Goal: Task Accomplishment & Management: Manage account settings

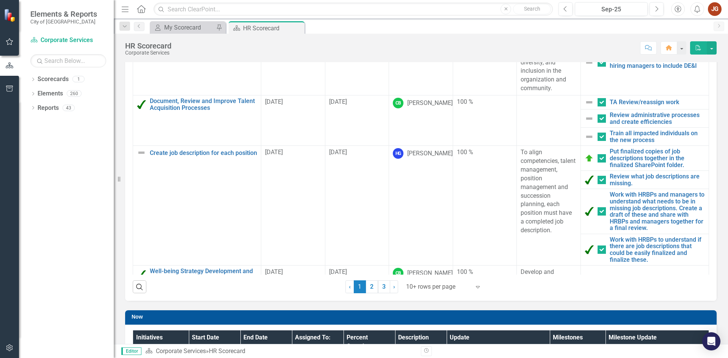
scroll to position [114, 0]
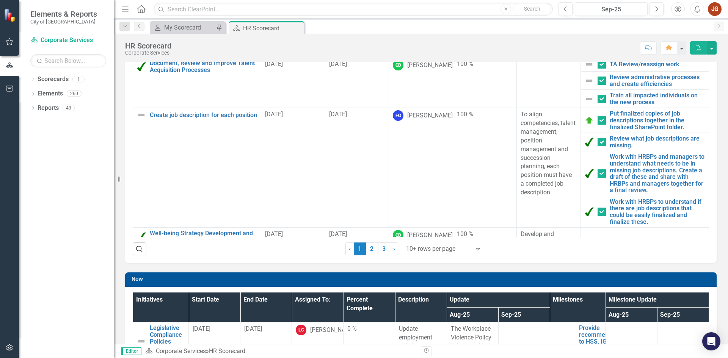
click at [425, 248] on div at bounding box center [438, 249] width 64 height 10
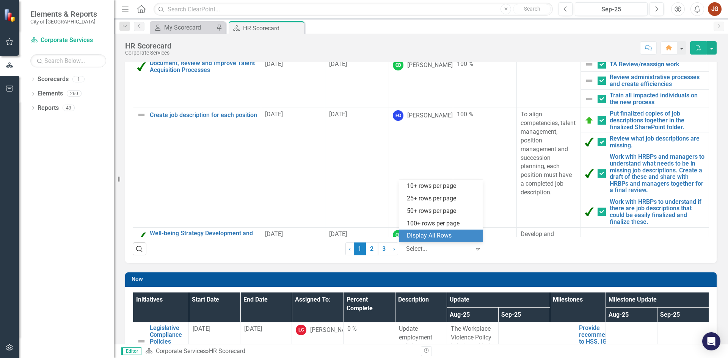
click at [427, 236] on div "Display All Rows" at bounding box center [442, 236] width 71 height 9
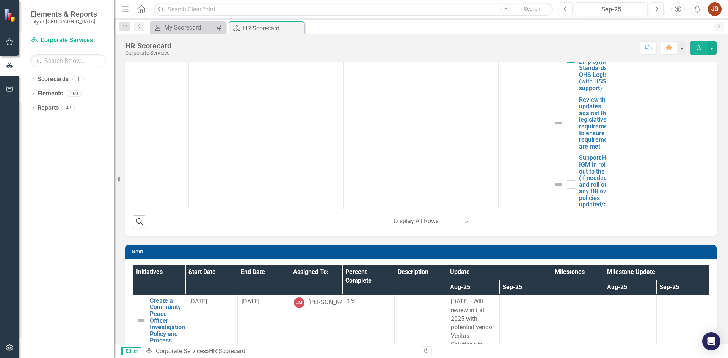
scroll to position [568, 0]
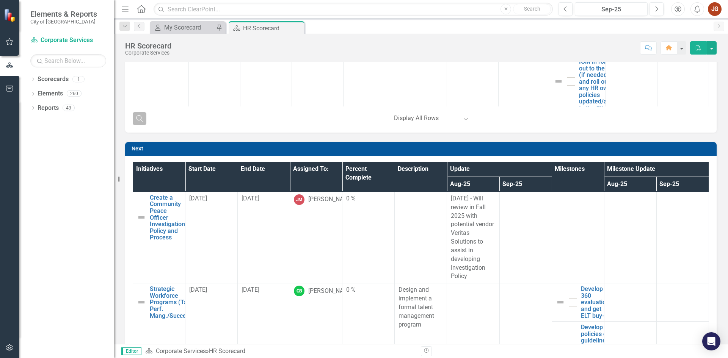
click at [137, 116] on icon "button" at bounding box center [139, 118] width 6 height 6
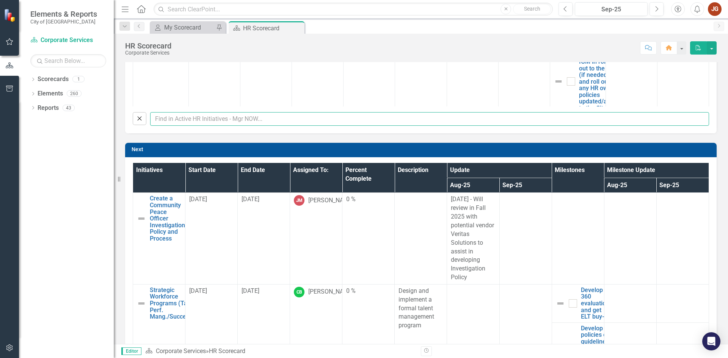
click at [194, 117] on input "text" at bounding box center [429, 119] width 559 height 14
type input "harp"
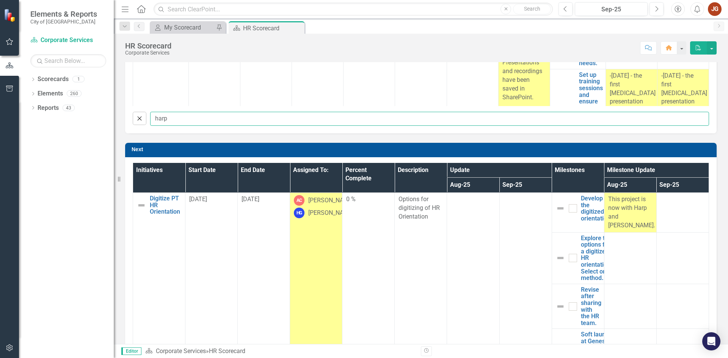
checkbox input "false"
checkbox input "true"
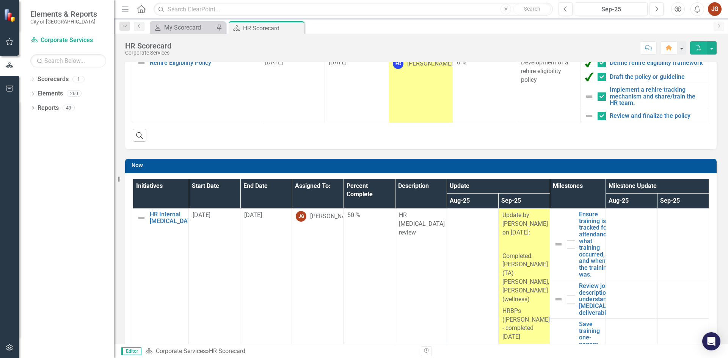
scroll to position [0, 0]
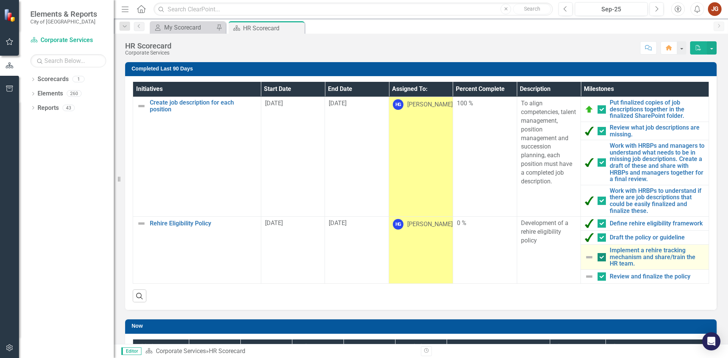
click at [598, 258] on div at bounding box center [601, 257] width 8 height 8
click at [598, 258] on input "checkbox" at bounding box center [599, 255] width 5 height 5
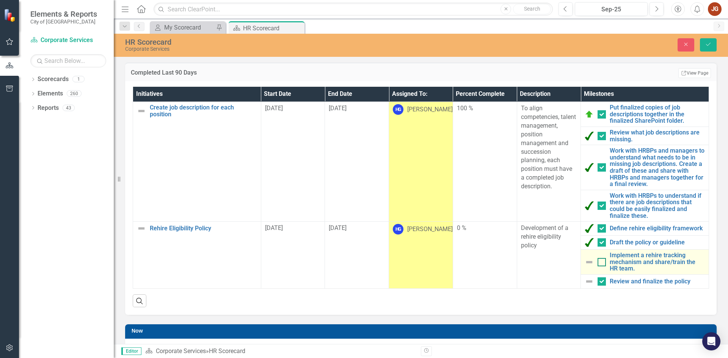
click at [598, 264] on div at bounding box center [601, 262] width 8 height 8
click at [598, 263] on input "checkbox" at bounding box center [599, 260] width 5 height 5
checkbox input "true"
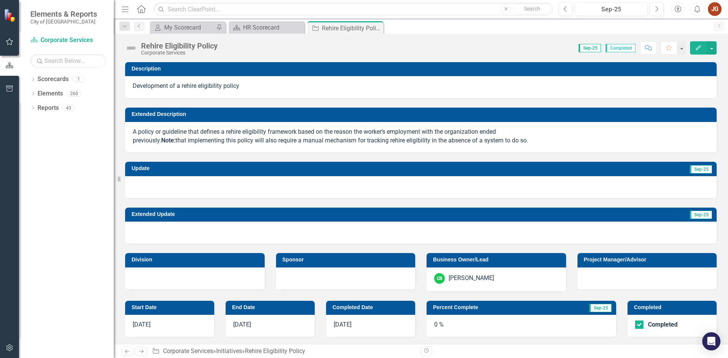
scroll to position [114, 0]
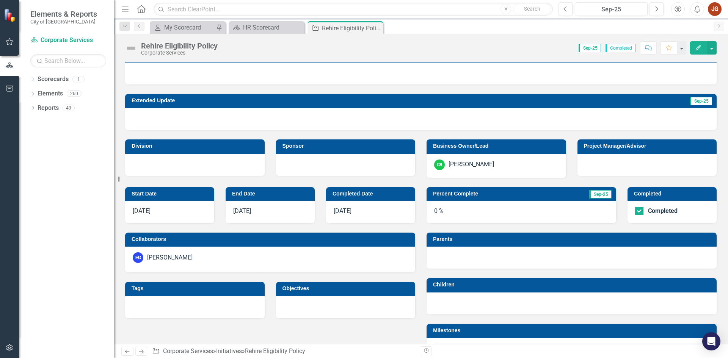
click at [441, 212] on div "0 %" at bounding box center [520, 212] width 189 height 22
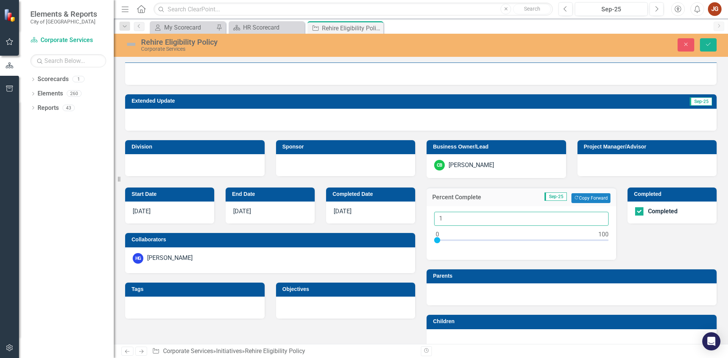
click at [596, 217] on input "1" at bounding box center [521, 219] width 174 height 14
drag, startPoint x: 436, startPoint y: 240, endPoint x: 653, endPoint y: 238, distance: 217.1
type input "100"
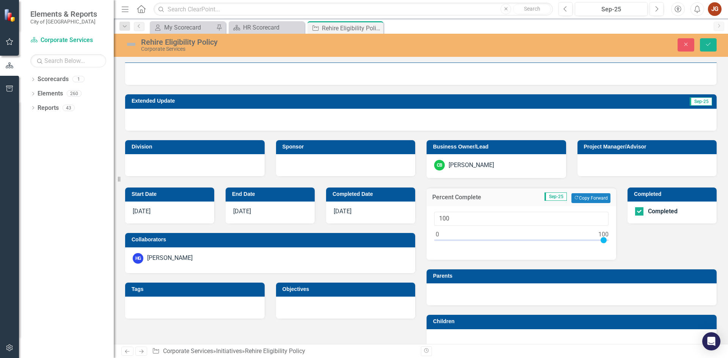
click at [541, 275] on h3 "Parents" at bounding box center [573, 276] width 280 height 6
click at [537, 294] on div at bounding box center [571, 294] width 290 height 22
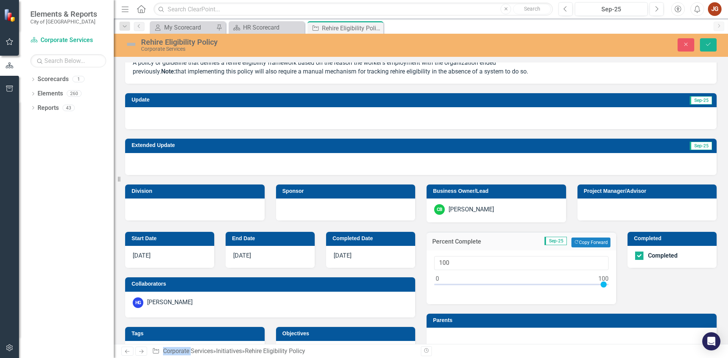
scroll to position [0, 0]
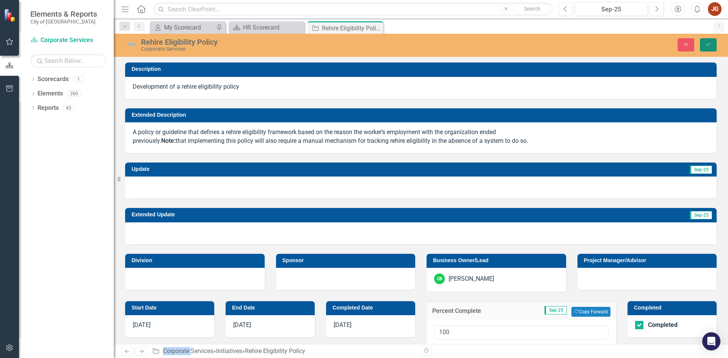
click at [708, 43] on icon "Save" at bounding box center [707, 44] width 7 height 5
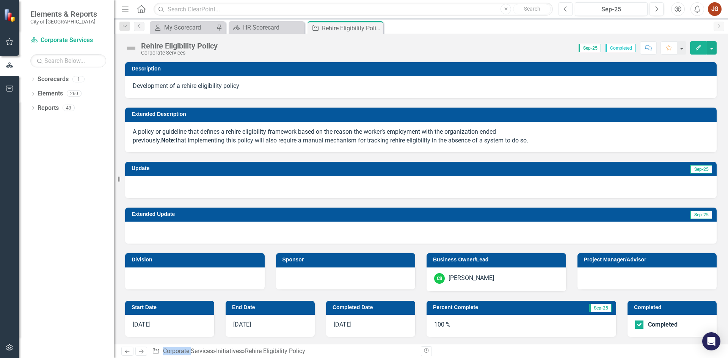
click at [567, 12] on icon "Previous" at bounding box center [565, 9] width 4 height 7
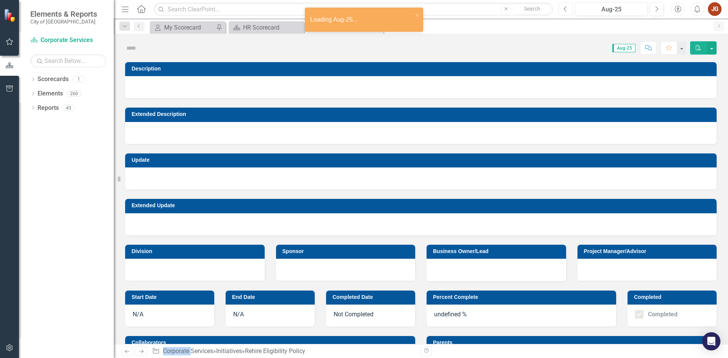
checkbox input "true"
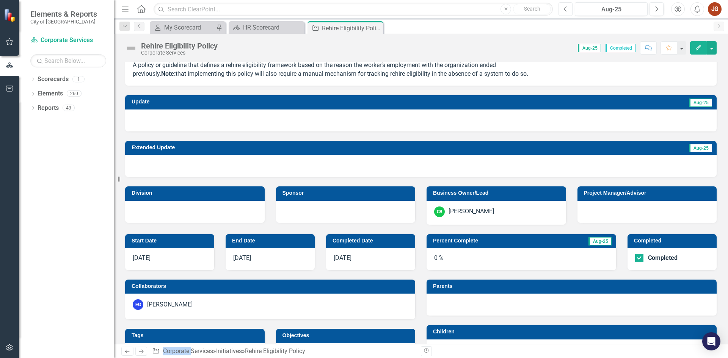
scroll to position [114, 0]
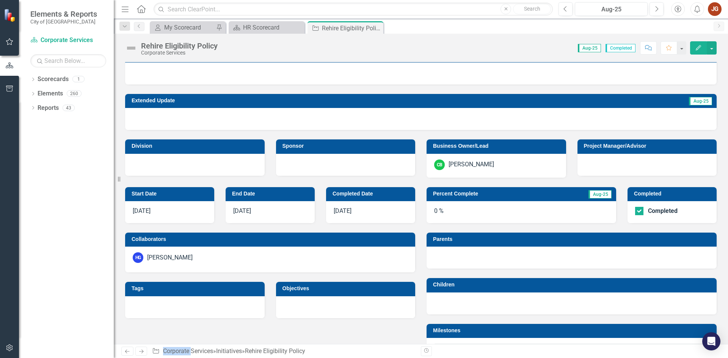
click at [506, 213] on div "0 %" at bounding box center [520, 212] width 189 height 22
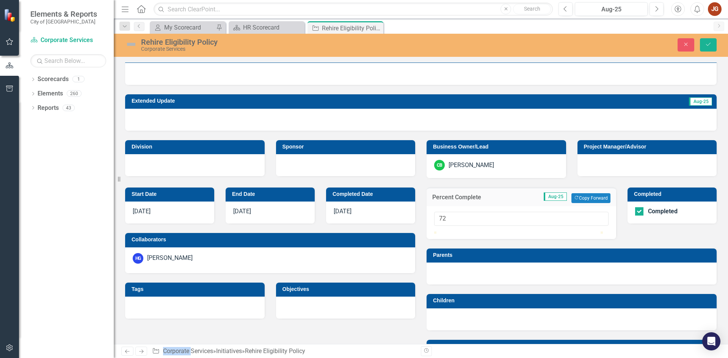
drag, startPoint x: 433, startPoint y: 239, endPoint x: 608, endPoint y: 239, distance: 175.4
click at [608, 239] on div "72" at bounding box center [520, 222] width 189 height 33
type input "100"
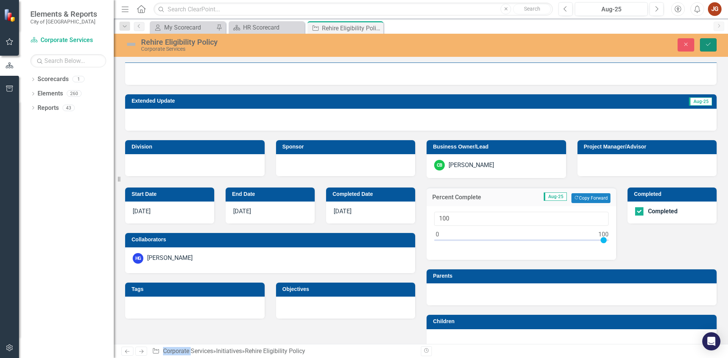
click at [712, 45] on button "Save" at bounding box center [707, 44] width 17 height 13
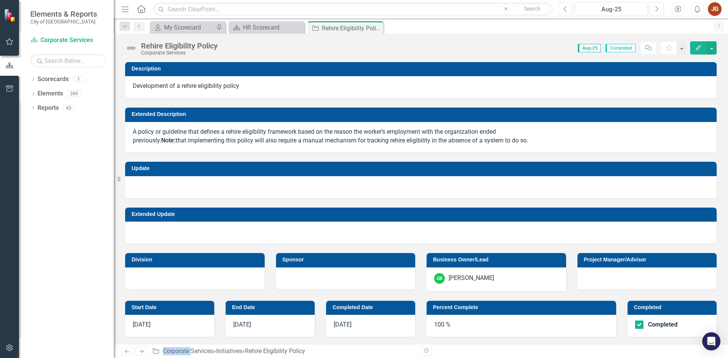
click at [131, 48] on img at bounding box center [131, 48] width 12 height 12
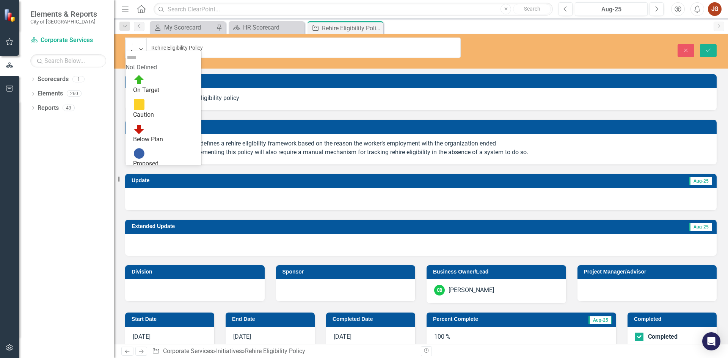
click at [163, 352] on div "Completed" at bounding box center [163, 356] width 76 height 9
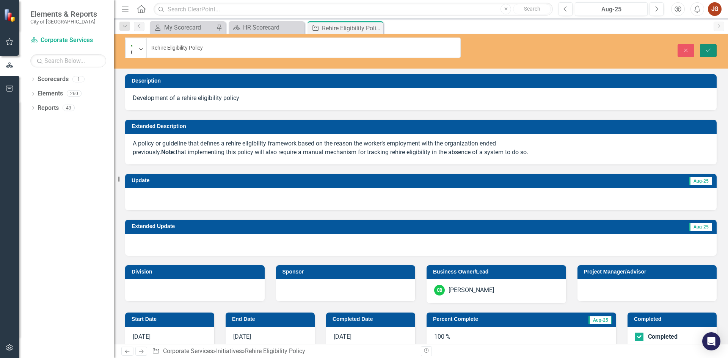
click at [706, 48] on icon "Save" at bounding box center [707, 50] width 7 height 5
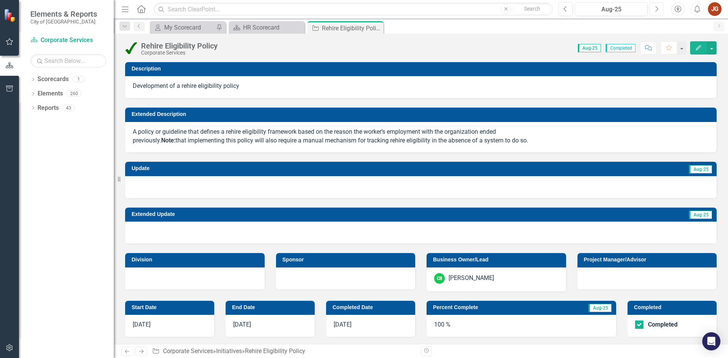
click at [654, 7] on icon "Next" at bounding box center [656, 9] width 4 height 7
